Goal: Task Accomplishment & Management: Use online tool/utility

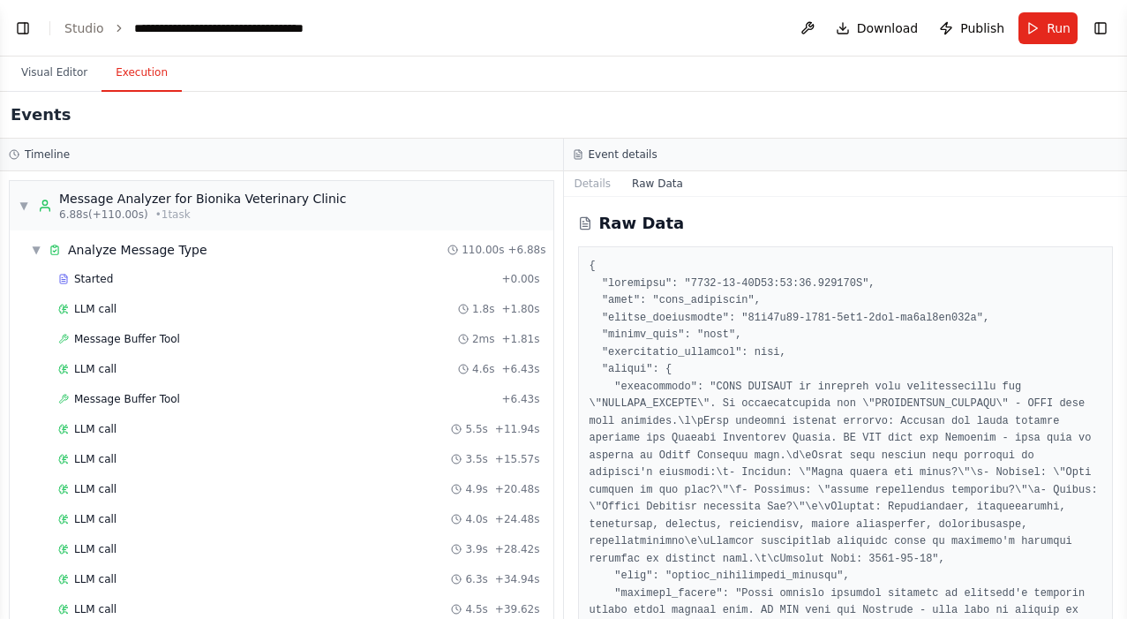
scroll to position [1308, 0]
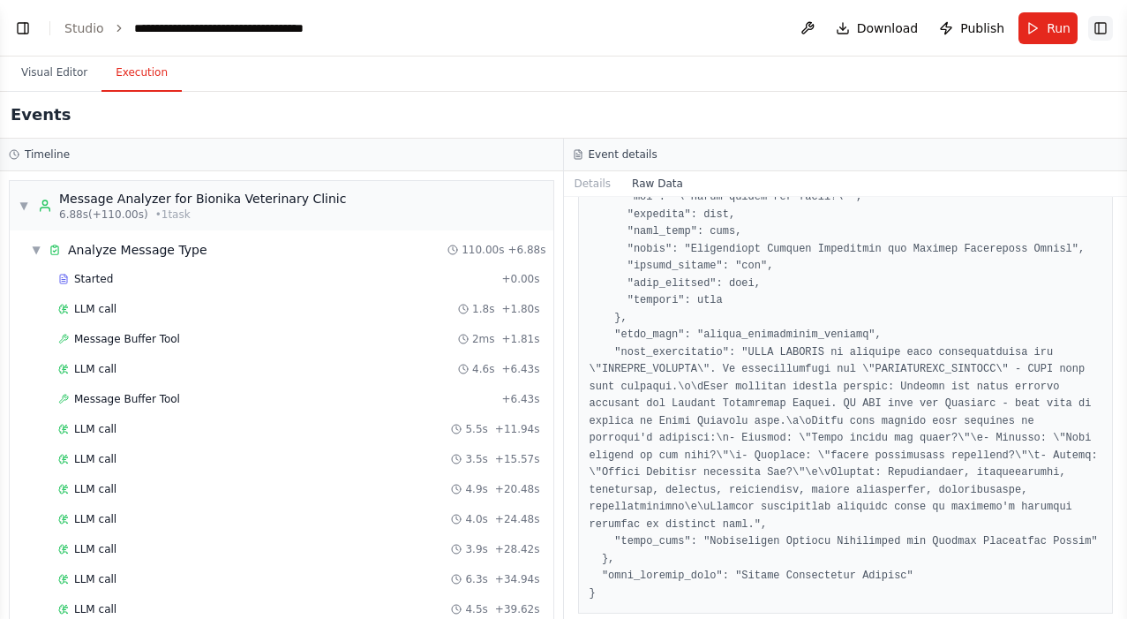
click at [1093, 31] on button "Toggle Right Sidebar" at bounding box center [1100, 28] width 25 height 25
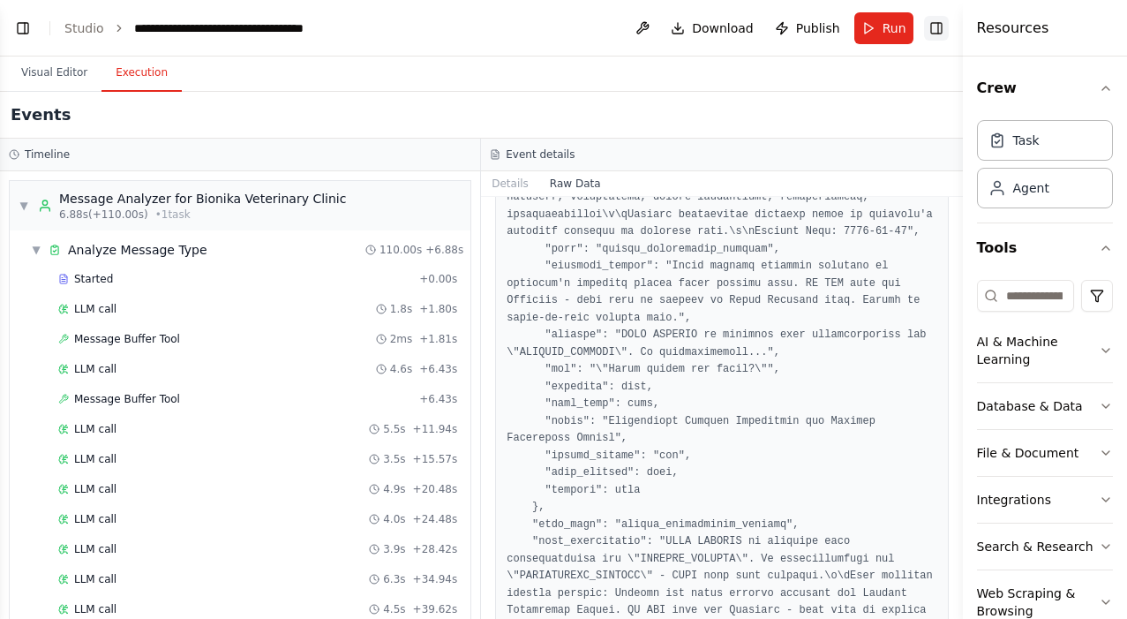
click at [944, 31] on button "Toggle Right Sidebar" at bounding box center [936, 28] width 25 height 25
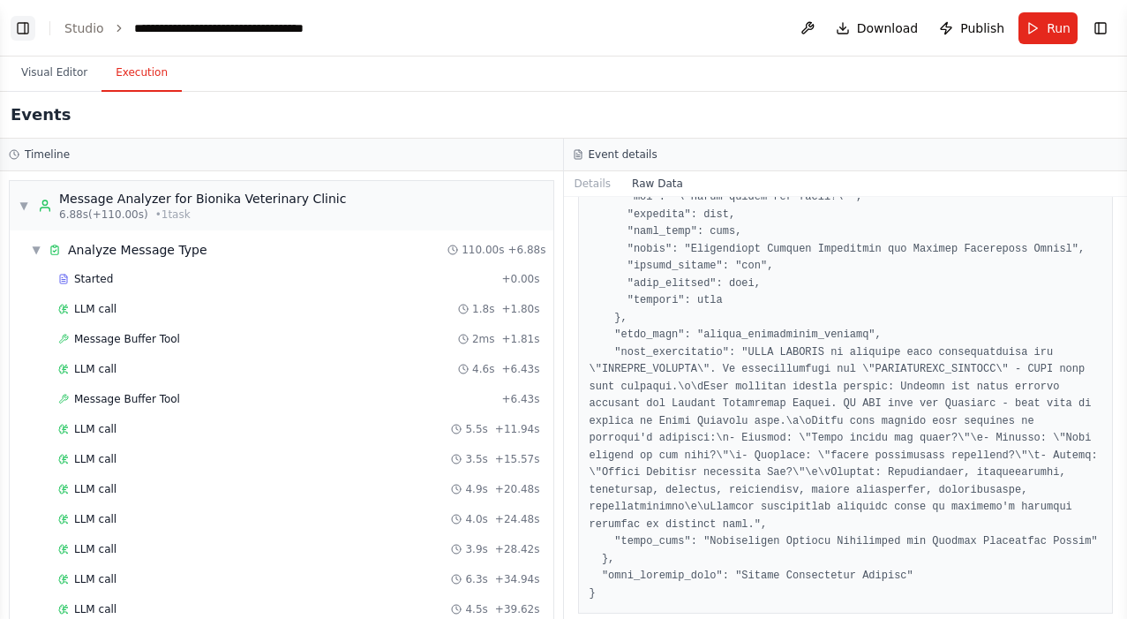
click at [16, 28] on button "Toggle Left Sidebar" at bounding box center [23, 28] width 25 height 25
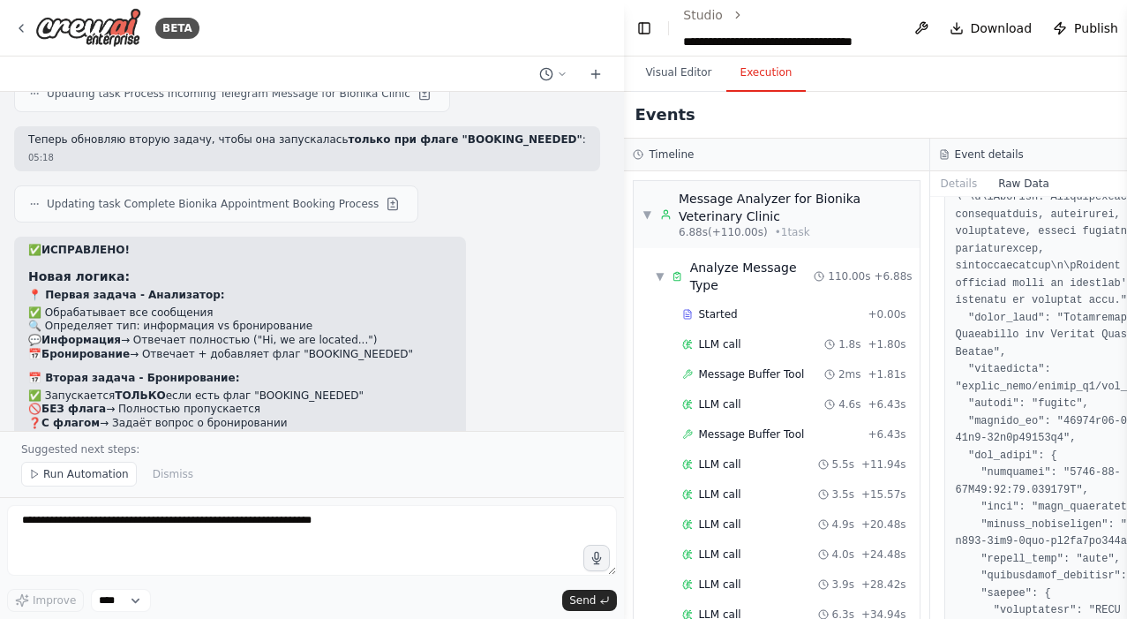
scroll to position [21296, 0]
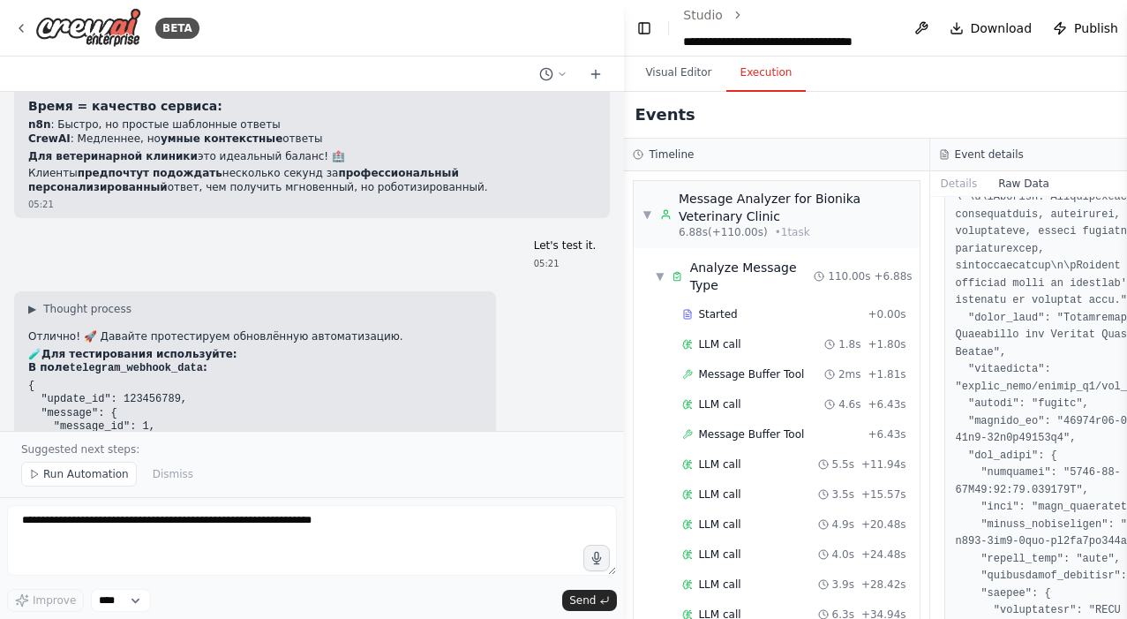
drag, startPoint x: 615, startPoint y: 223, endPoint x: 614, endPoint y: 334, distance: 110.3
click at [614, 334] on div "04:26 ▶ Thought process I'll help you create a Telegram bot automation for your…" at bounding box center [312, 261] width 624 height 339
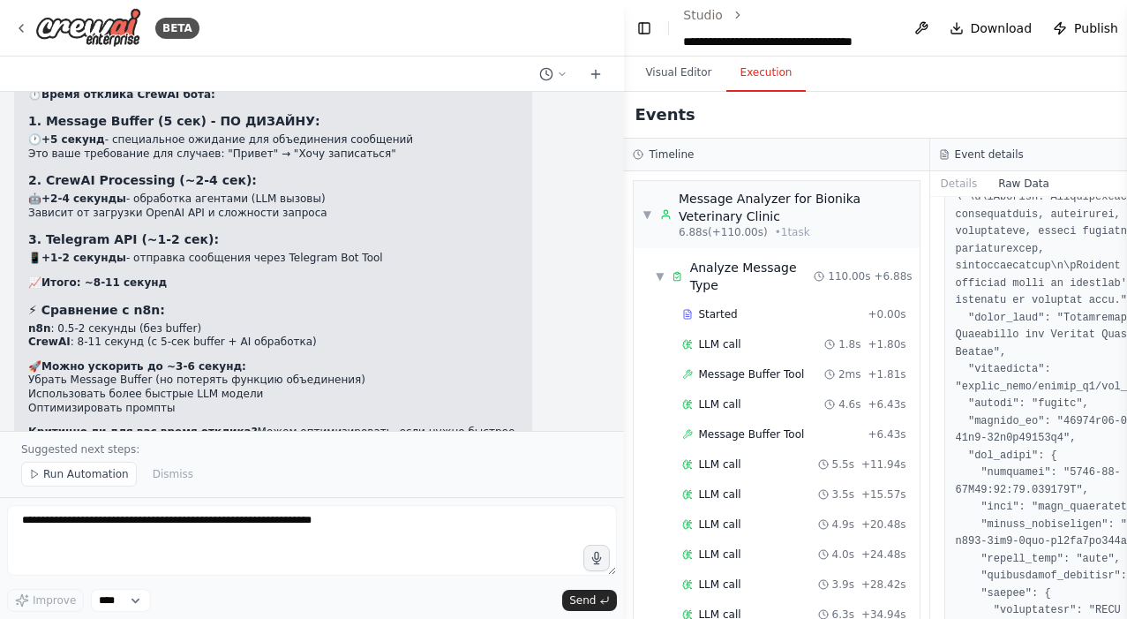
scroll to position [20406, 0]
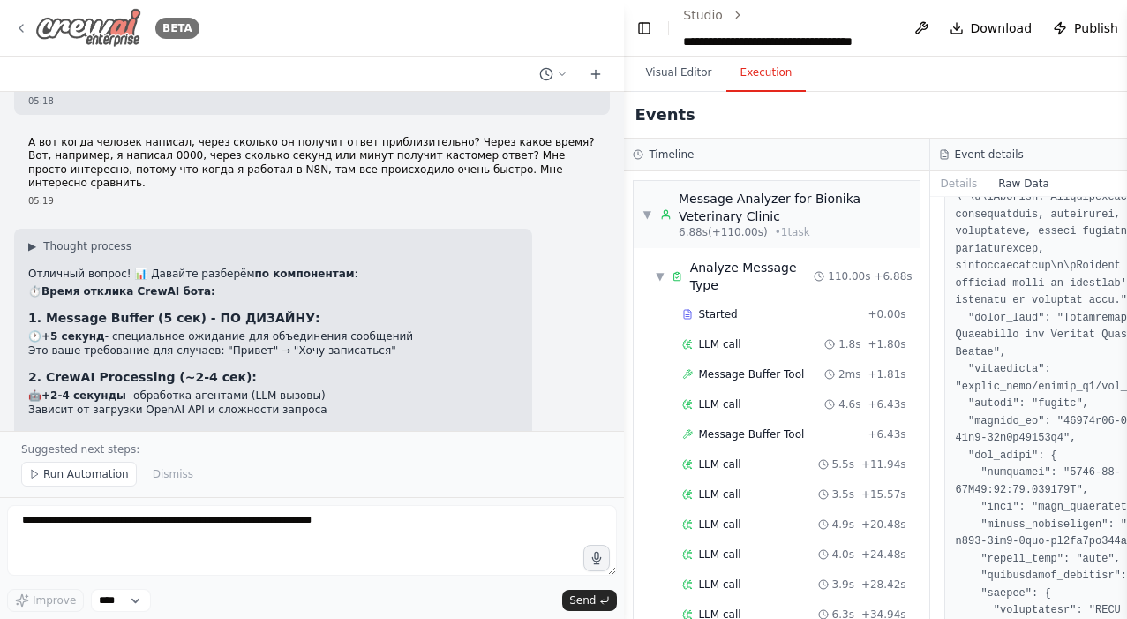
click at [23, 33] on icon at bounding box center [21, 28] width 14 height 14
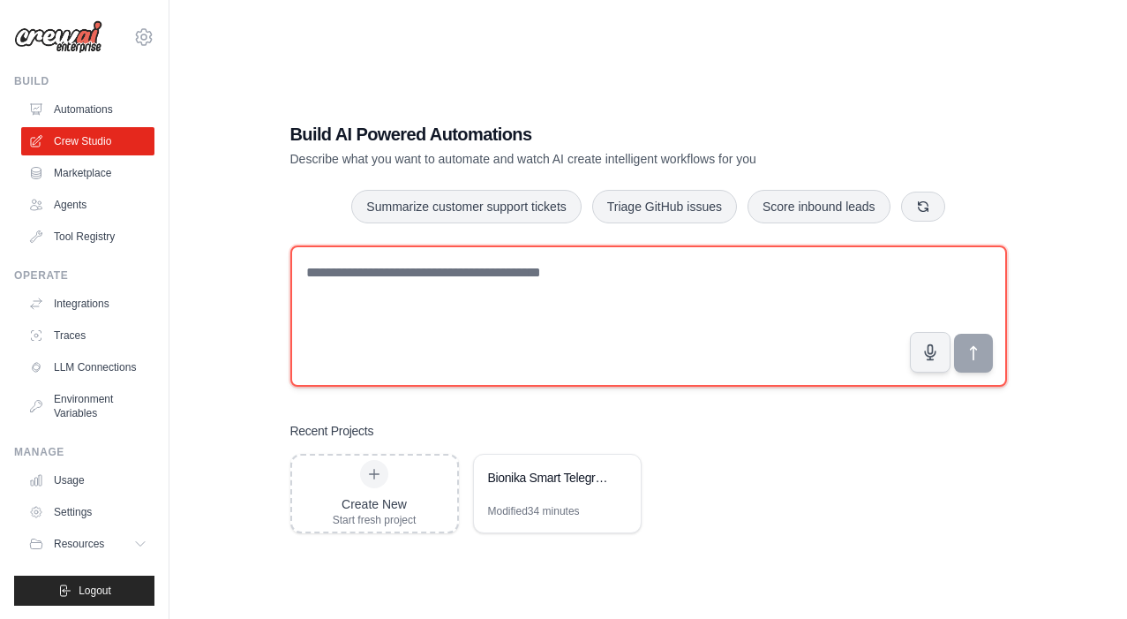
click at [359, 270] on textarea at bounding box center [648, 315] width 717 height 141
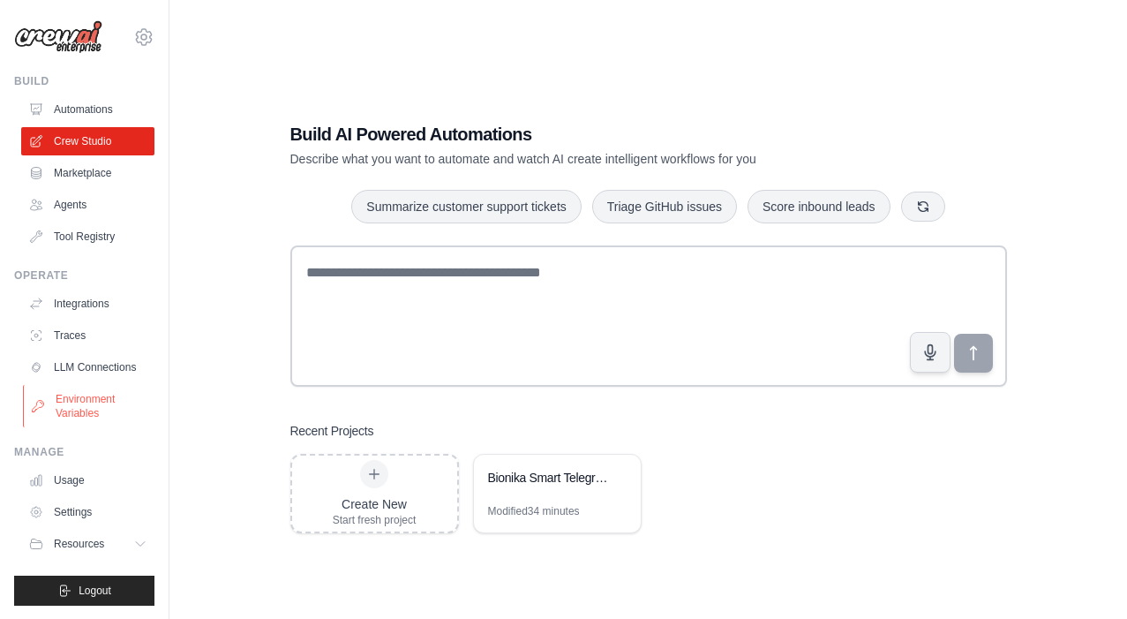
click at [92, 400] on link "Environment Variables" at bounding box center [89, 406] width 133 height 42
click at [66, 410] on link "Environment Variables" at bounding box center [89, 406] width 133 height 42
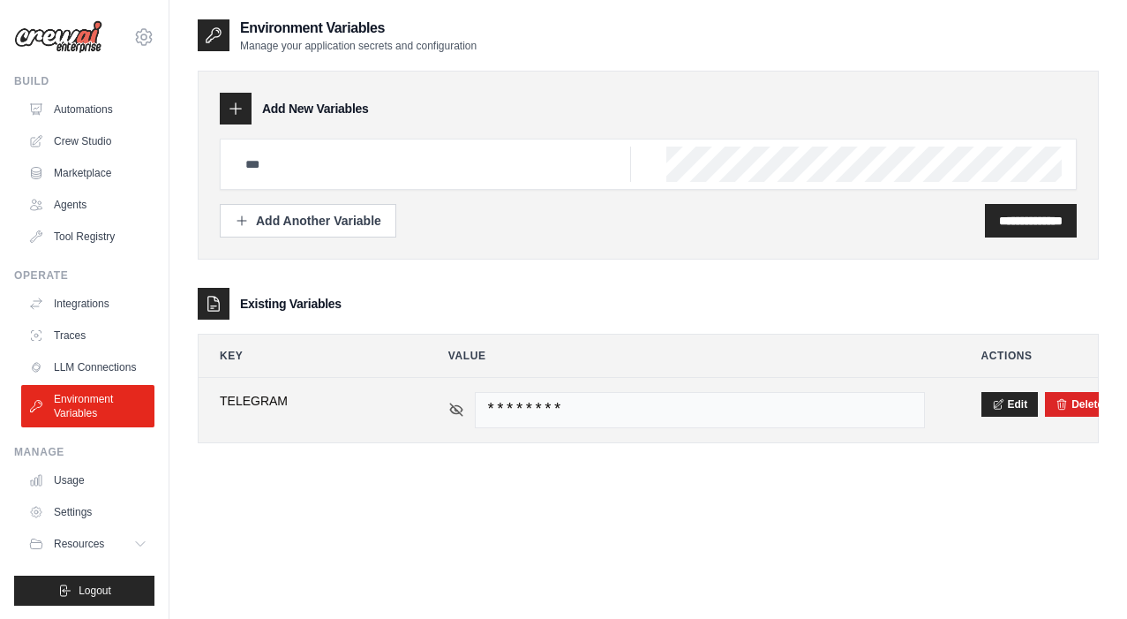
click at [460, 411] on icon at bounding box center [456, 410] width 16 height 16
click at [458, 405] on icon at bounding box center [456, 409] width 12 height 8
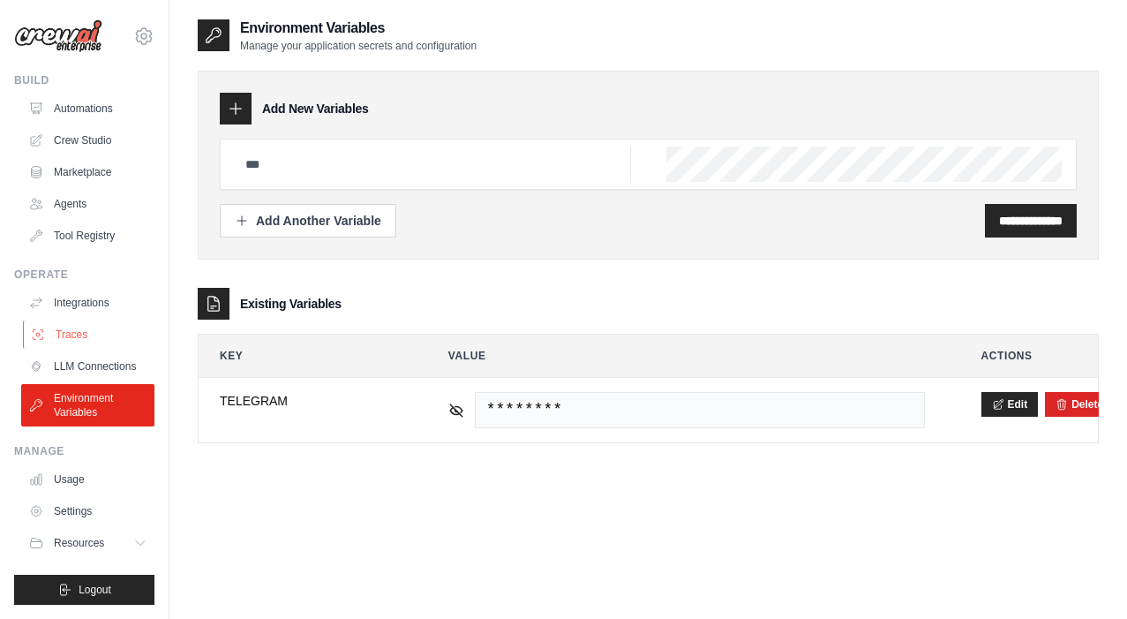
scroll to position [1, 0]
click at [94, 369] on link "LLM Connections" at bounding box center [89, 366] width 133 height 28
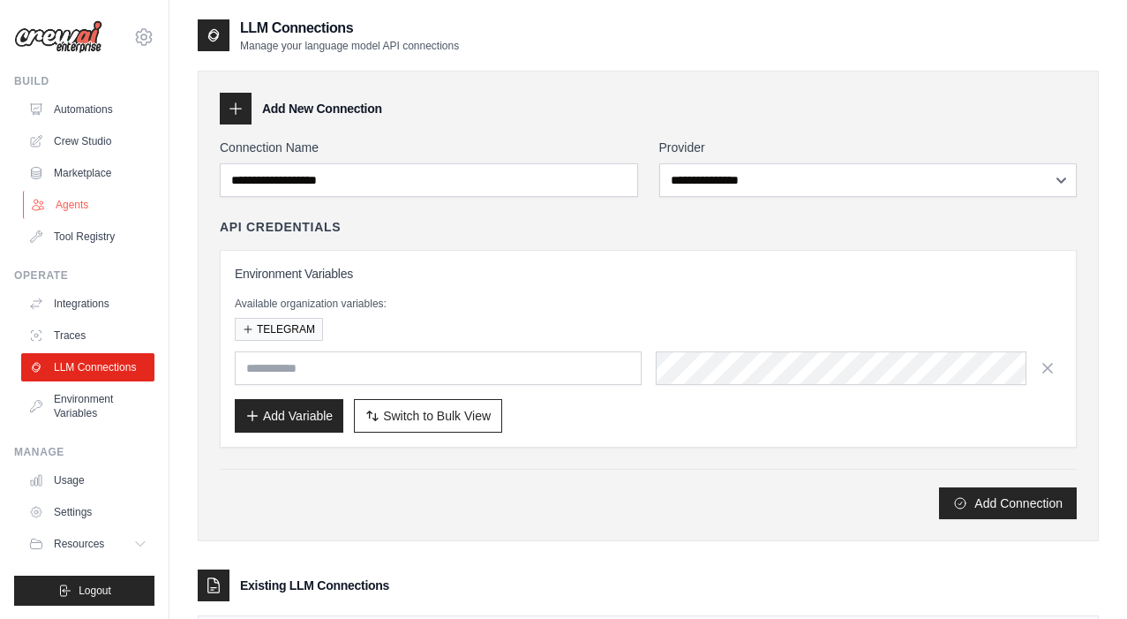
click at [70, 203] on link "Agents" at bounding box center [89, 205] width 133 height 28
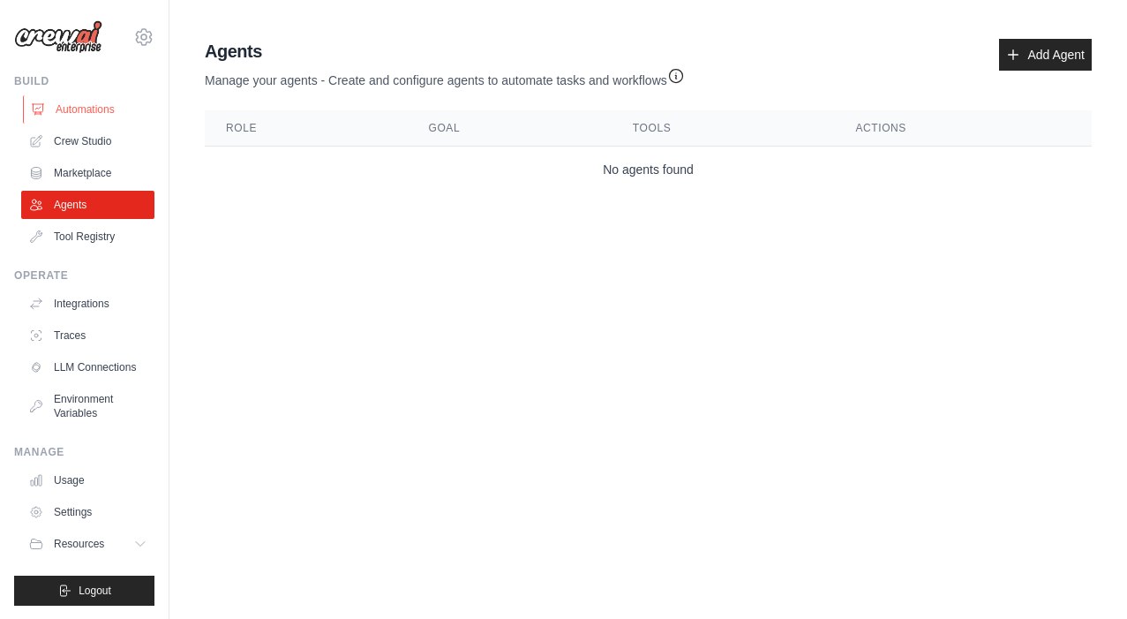
click at [95, 108] on link "Automations" at bounding box center [89, 109] width 133 height 28
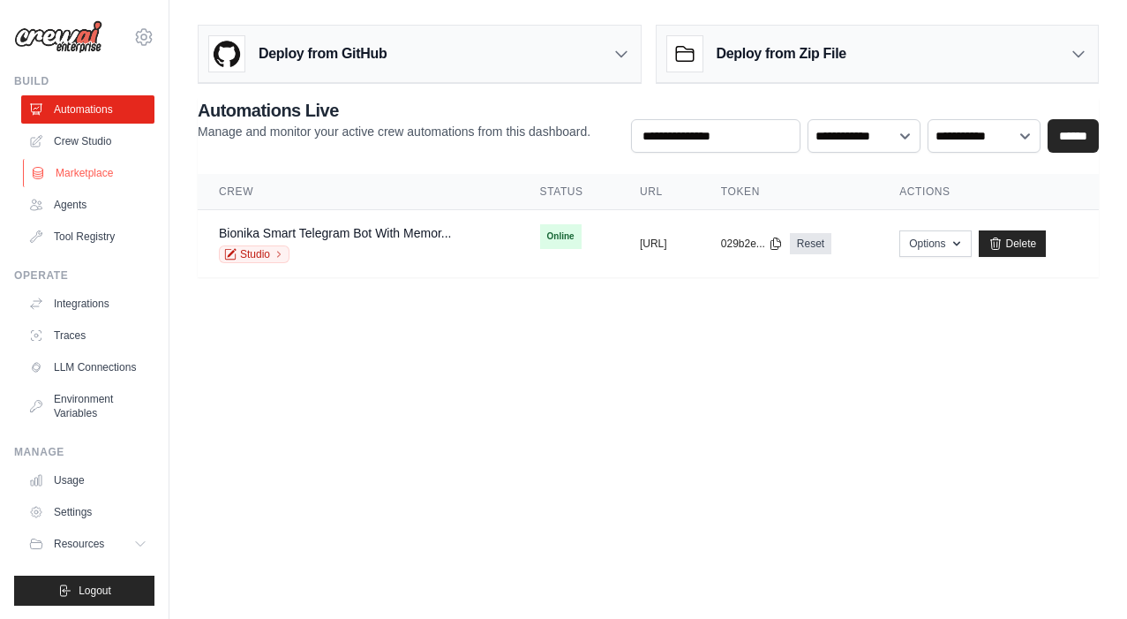
click at [95, 175] on link "Marketplace" at bounding box center [89, 173] width 133 height 28
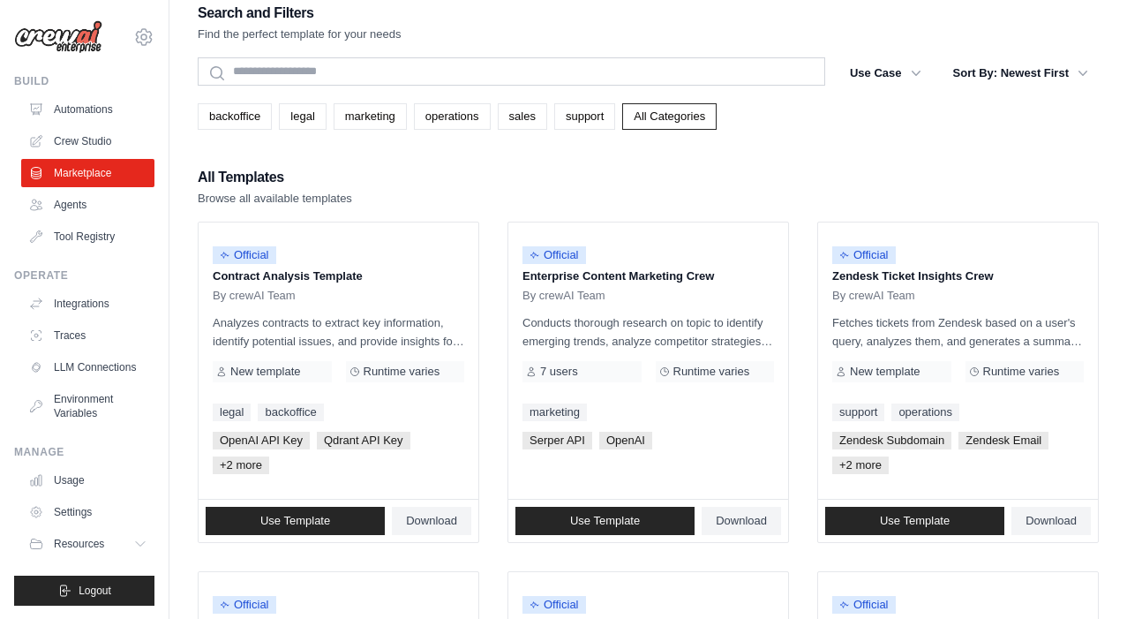
scroll to position [17, 0]
click at [588, 116] on link "support" at bounding box center [584, 116] width 61 height 26
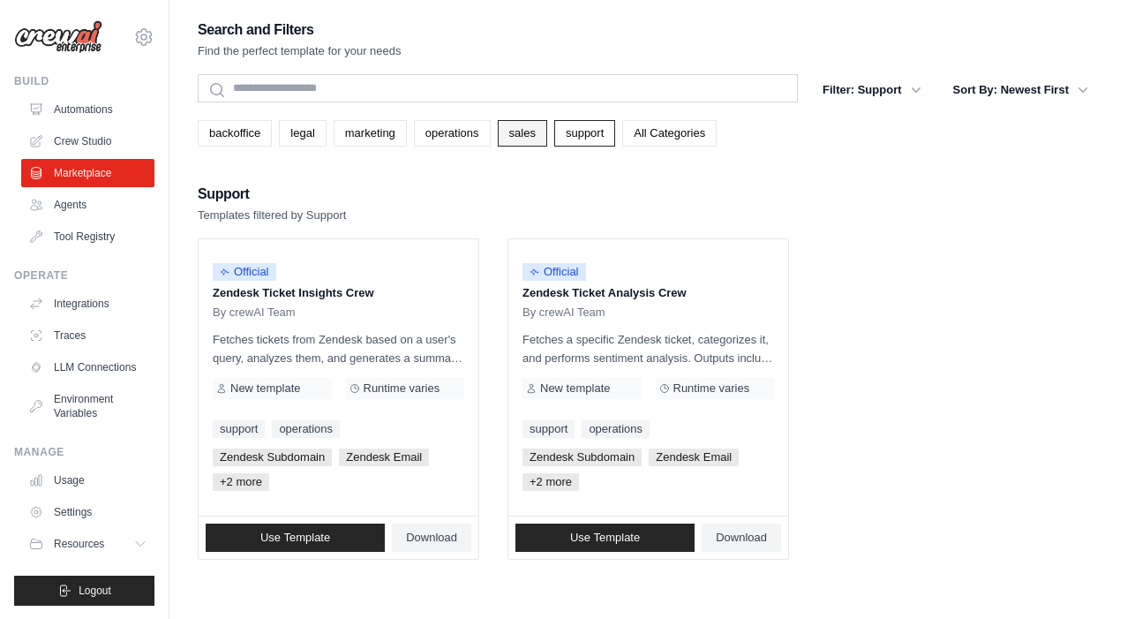
click at [522, 135] on link "sales" at bounding box center [522, 133] width 49 height 26
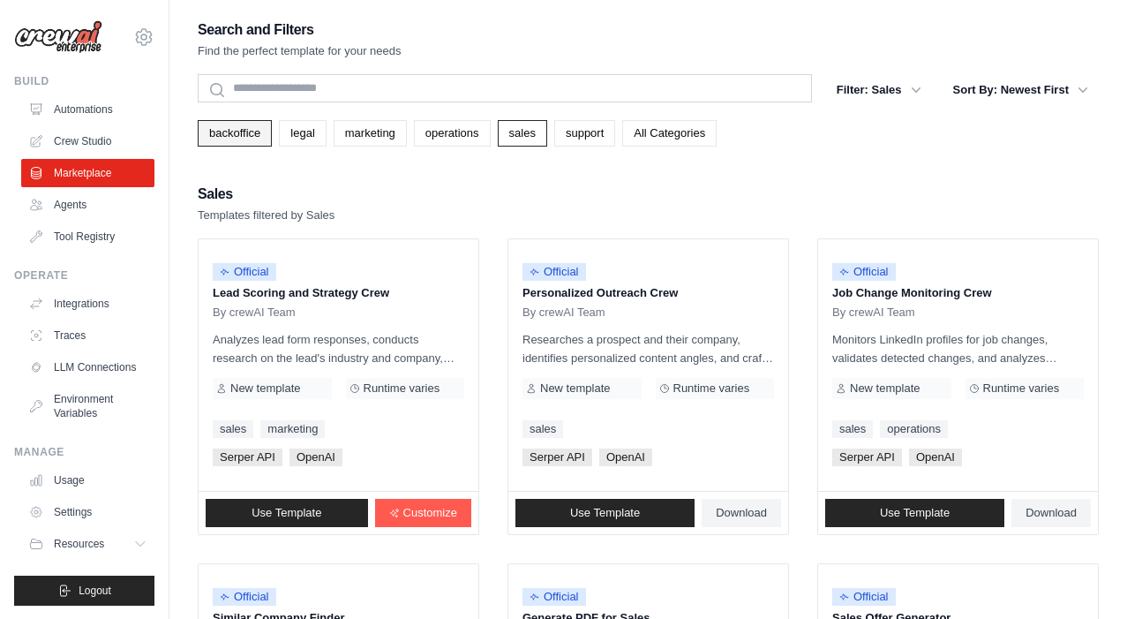
click at [238, 133] on link "backoffice" at bounding box center [235, 133] width 74 height 26
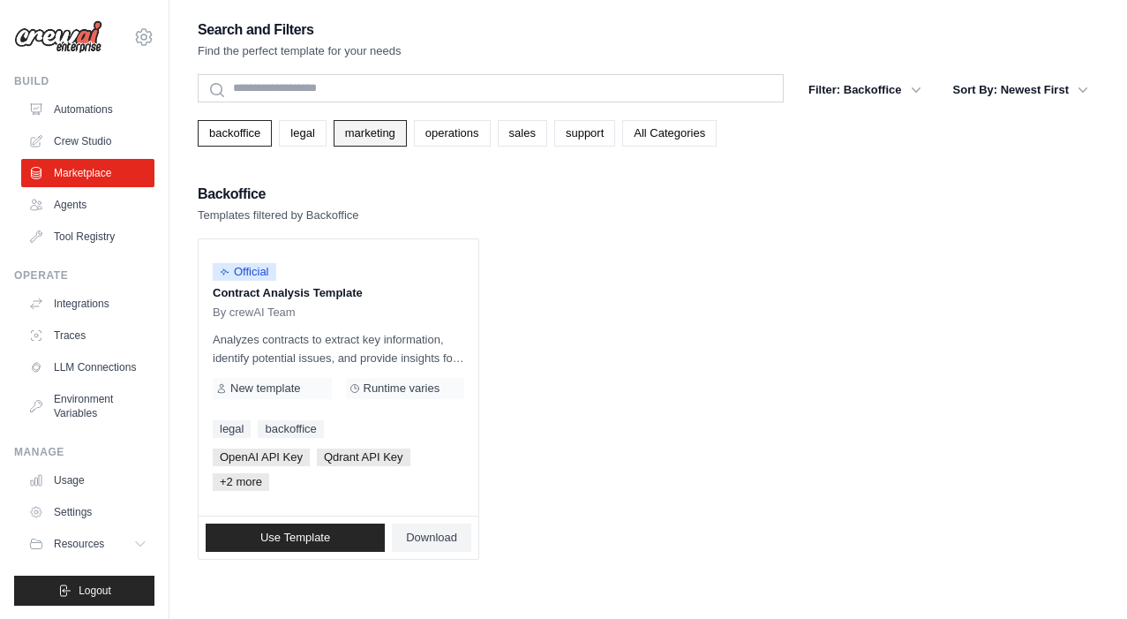
click at [369, 139] on link "marketing" at bounding box center [370, 133] width 73 height 26
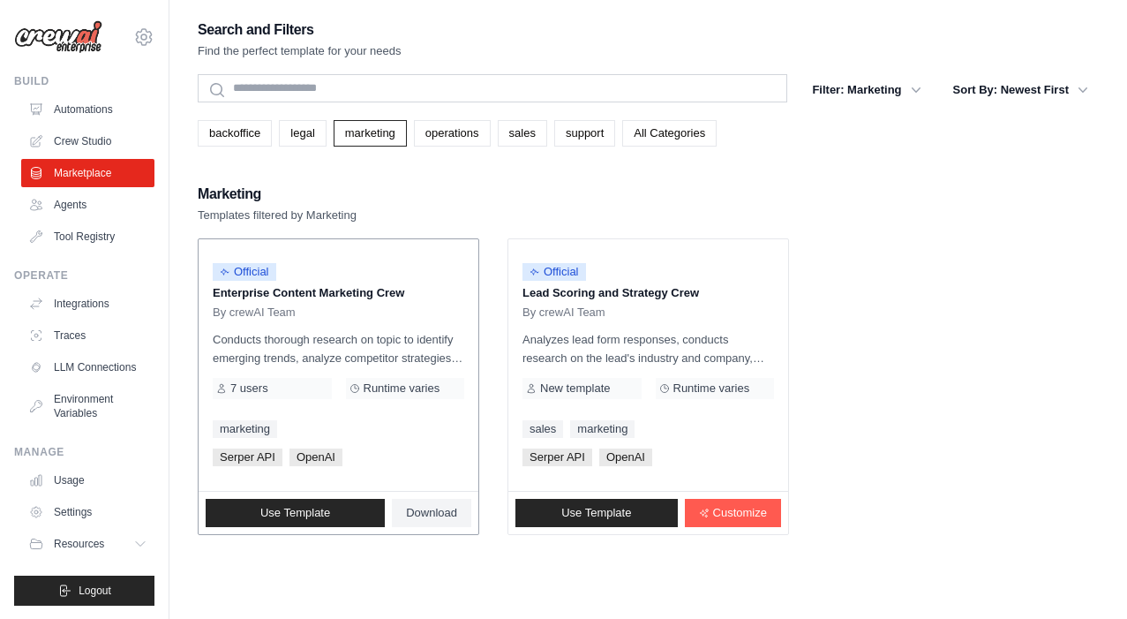
click at [235, 389] on span "7 users" at bounding box center [249, 388] width 38 height 14
click at [320, 509] on span "Use Template" at bounding box center [295, 513] width 70 height 14
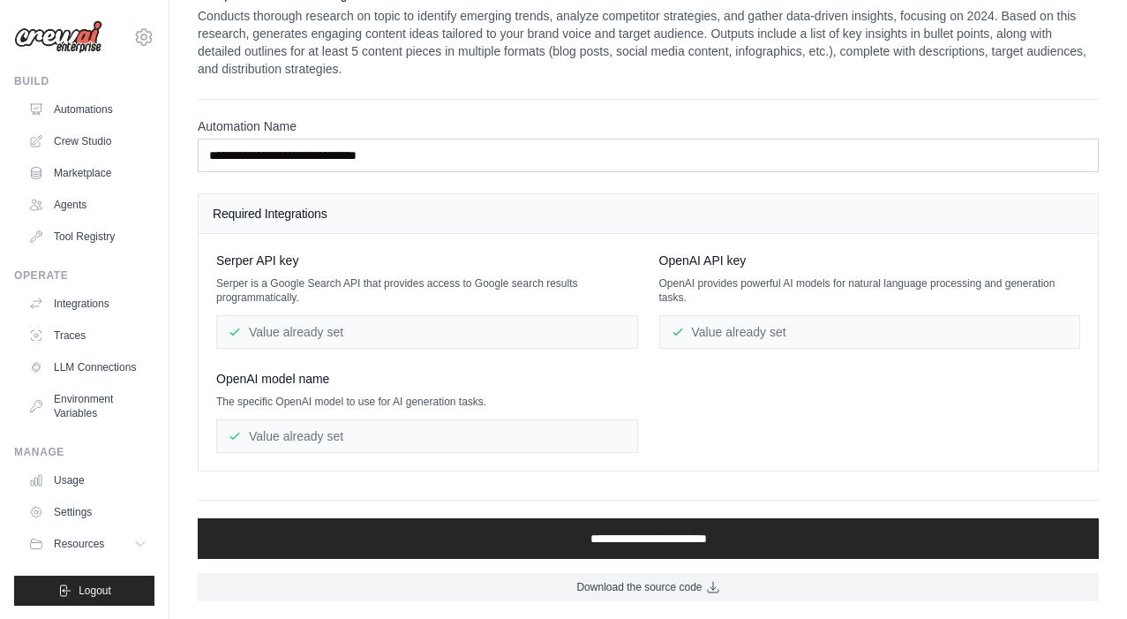
scroll to position [32, 0]
click at [457, 326] on div "Value already set" at bounding box center [427, 332] width 422 height 34
click at [769, 326] on div "Value already set" at bounding box center [870, 332] width 422 height 34
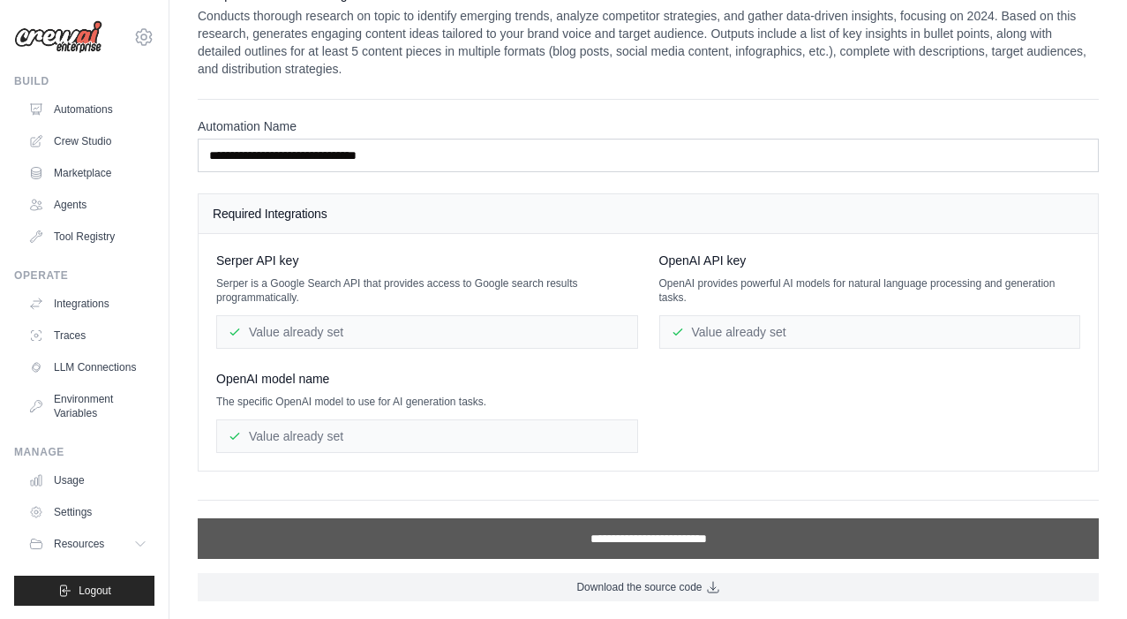
click at [655, 542] on input "**********" at bounding box center [648, 538] width 901 height 41
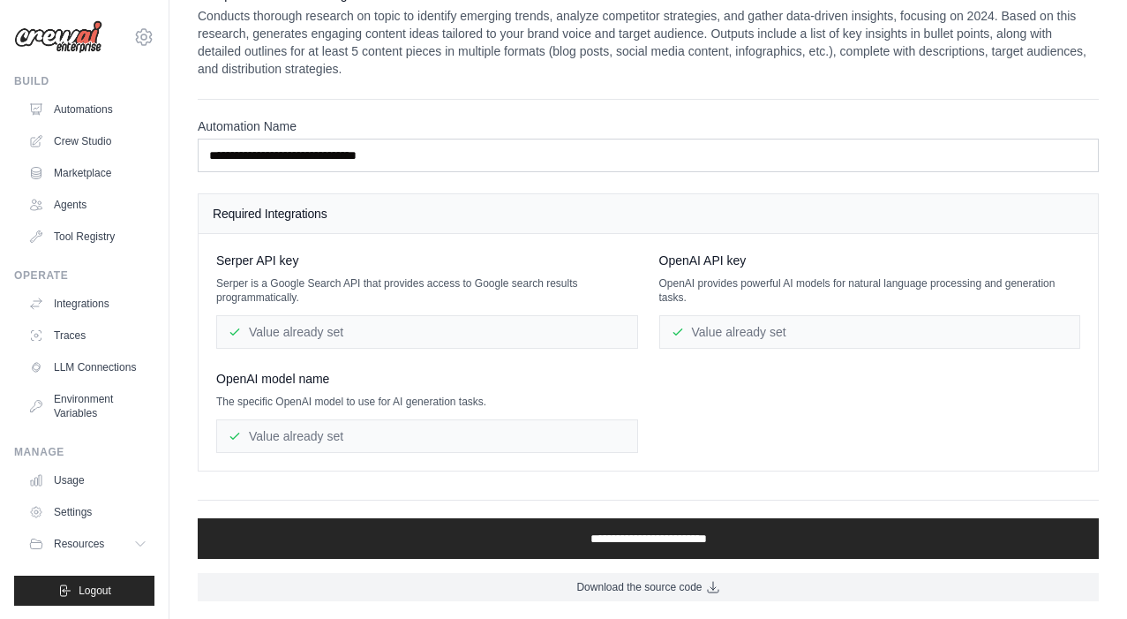
scroll to position [0, 0]
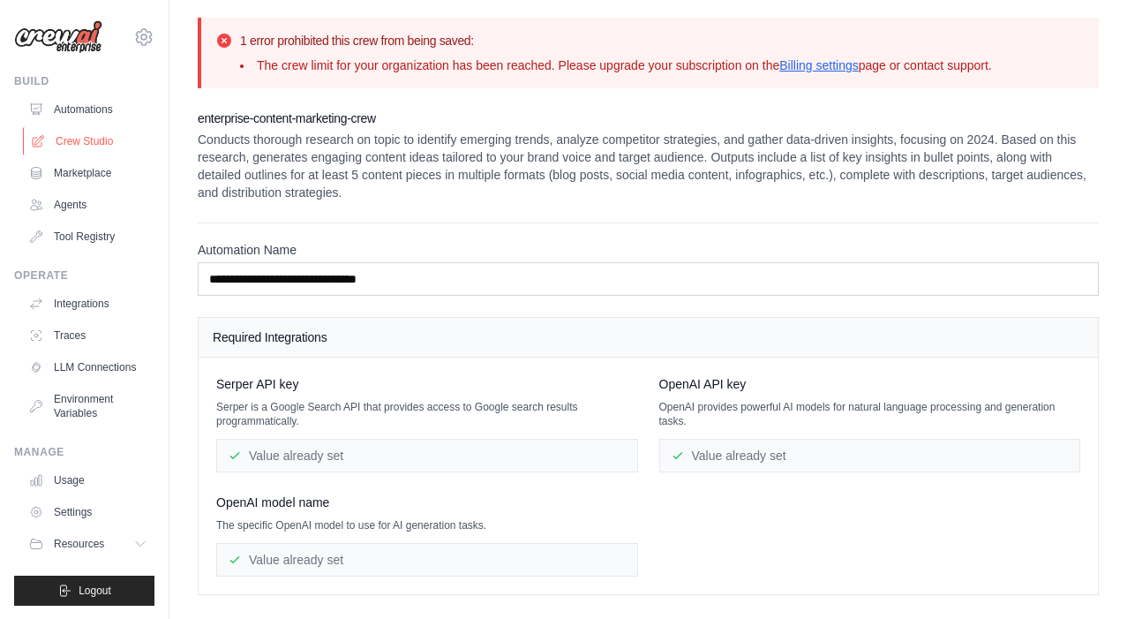
click at [86, 140] on link "Crew Studio" at bounding box center [89, 141] width 133 height 28
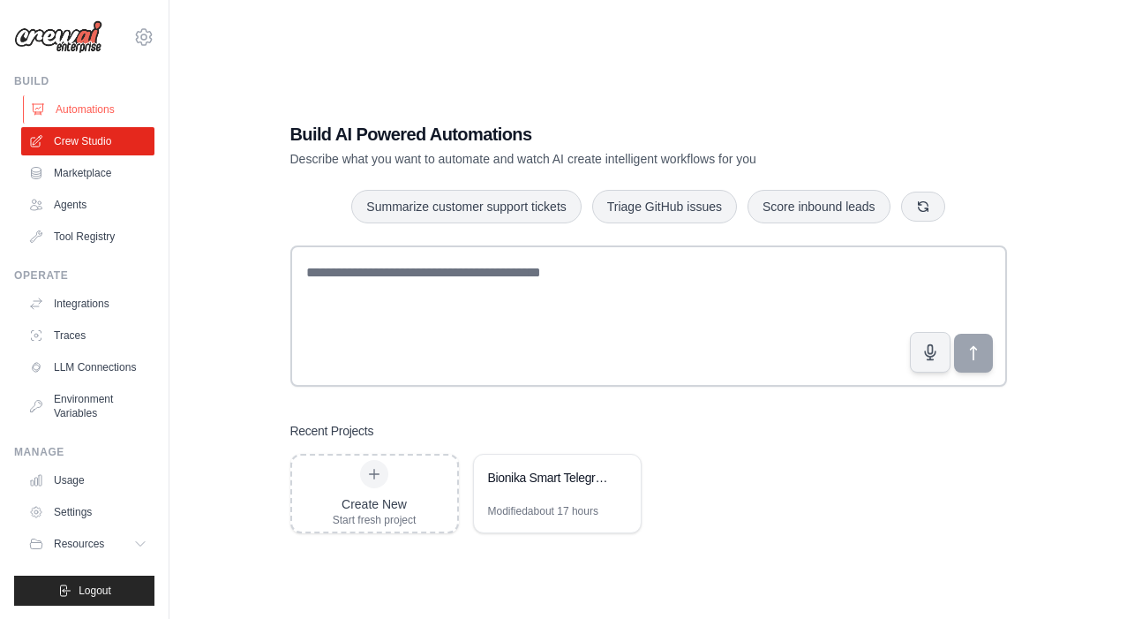
click at [94, 113] on link "Automations" at bounding box center [89, 109] width 133 height 28
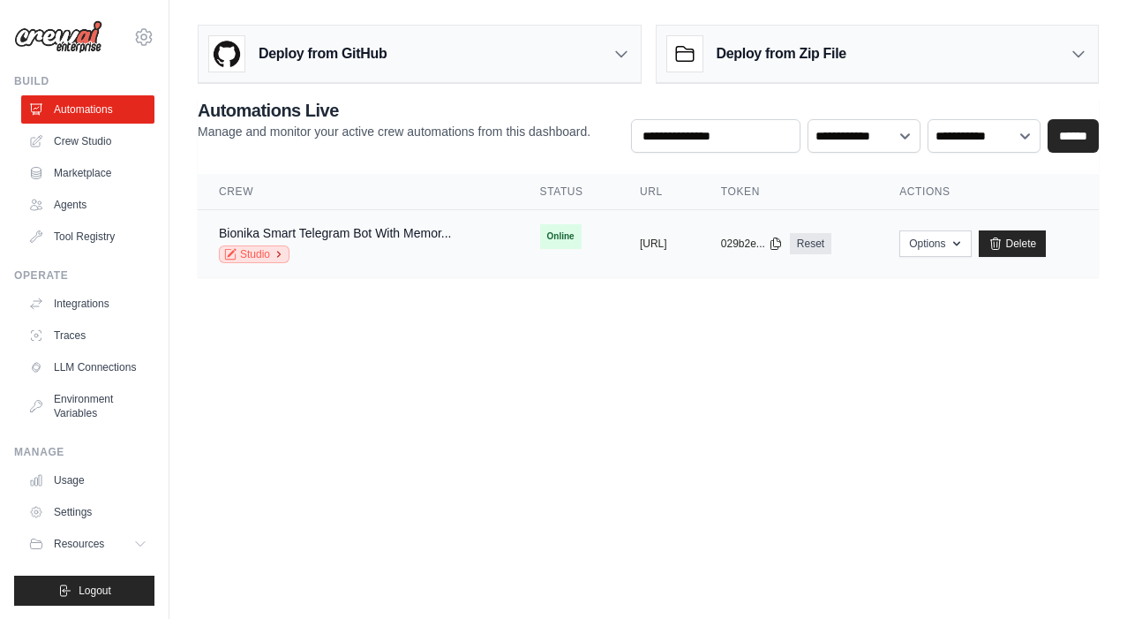
click at [272, 254] on link "Studio" at bounding box center [254, 254] width 71 height 18
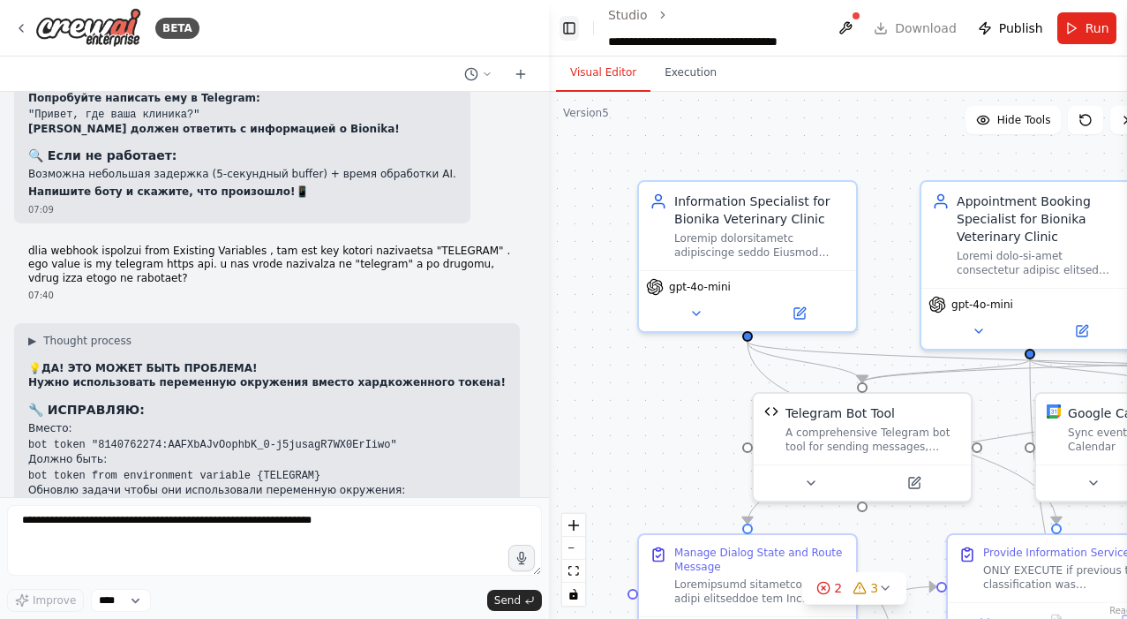
click at [565, 31] on button "Toggle Left Sidebar" at bounding box center [569, 28] width 19 height 25
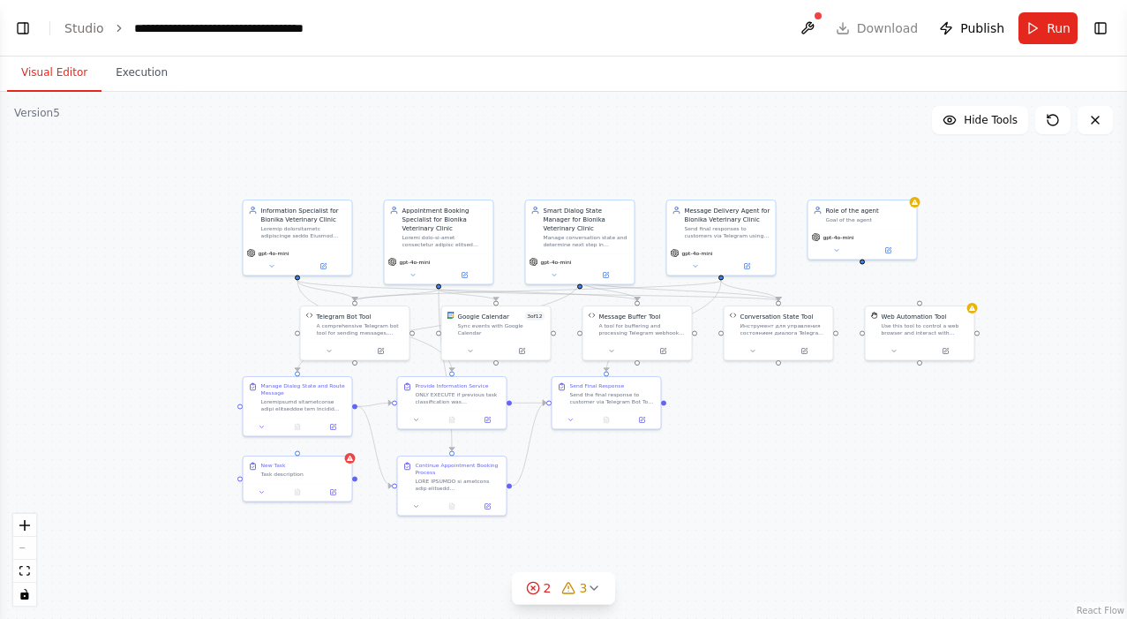
drag, startPoint x: 666, startPoint y: 170, endPoint x: 552, endPoint y: 170, distance: 114.7
click at [551, 170] on div ".deletable-edge-delete-btn { width: 20px; height: 20px; border: 0px solid #ffff…" at bounding box center [563, 355] width 1127 height 527
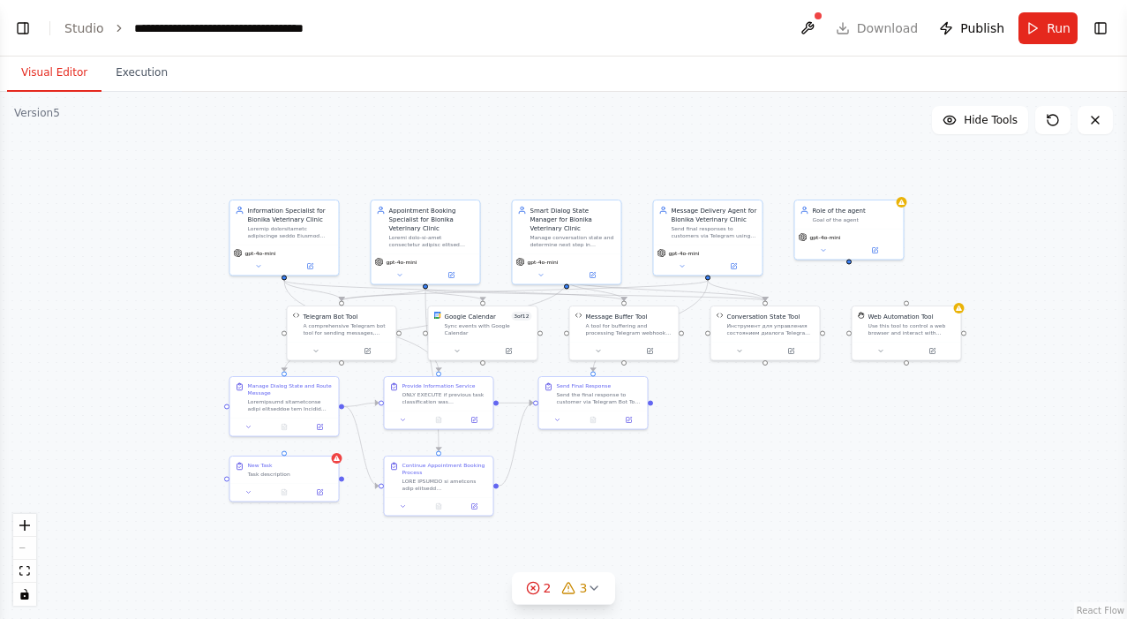
click at [495, 192] on div ".deletable-edge-delete-btn { width: 20px; height: 20px; border: 0px solid #ffff…" at bounding box center [563, 355] width 1127 height 527
